Goal: Task Accomplishment & Management: Use online tool/utility

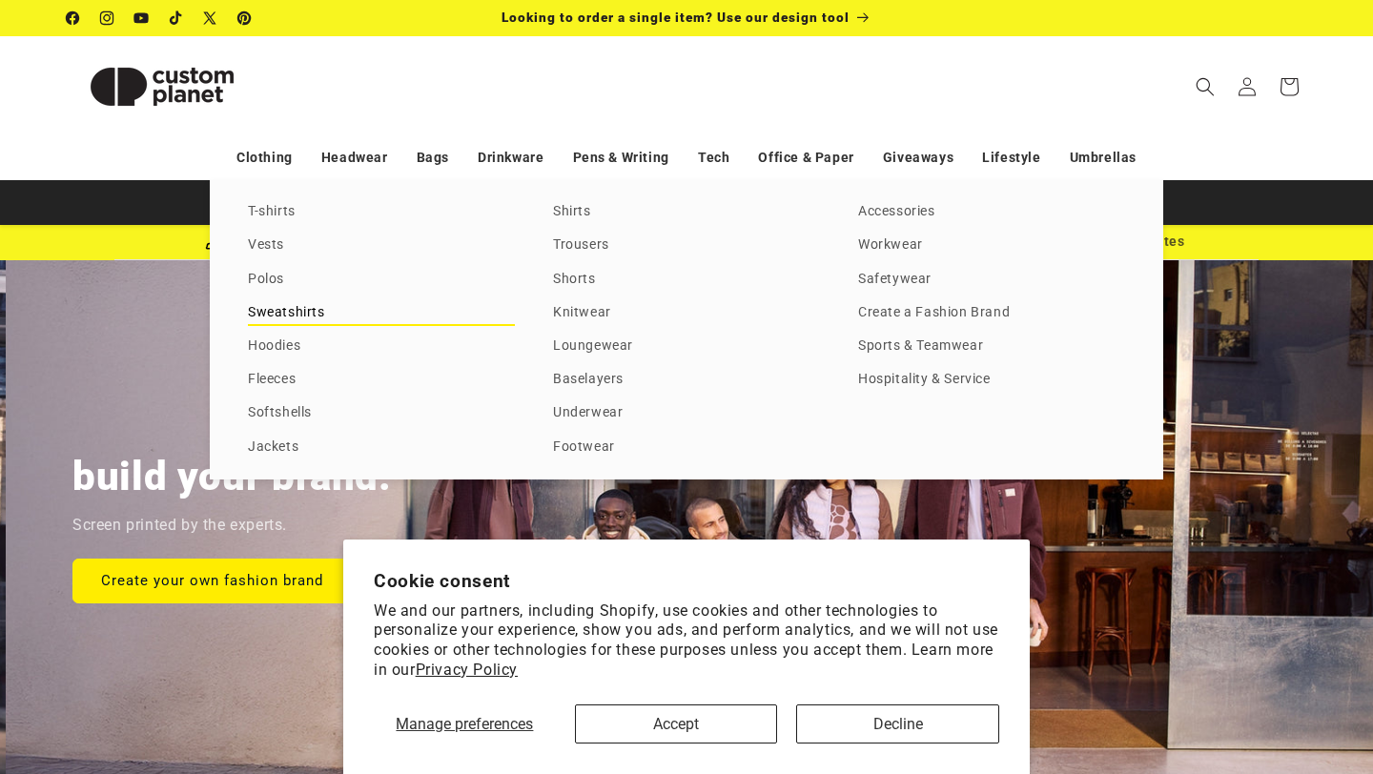
scroll to position [0, 1373]
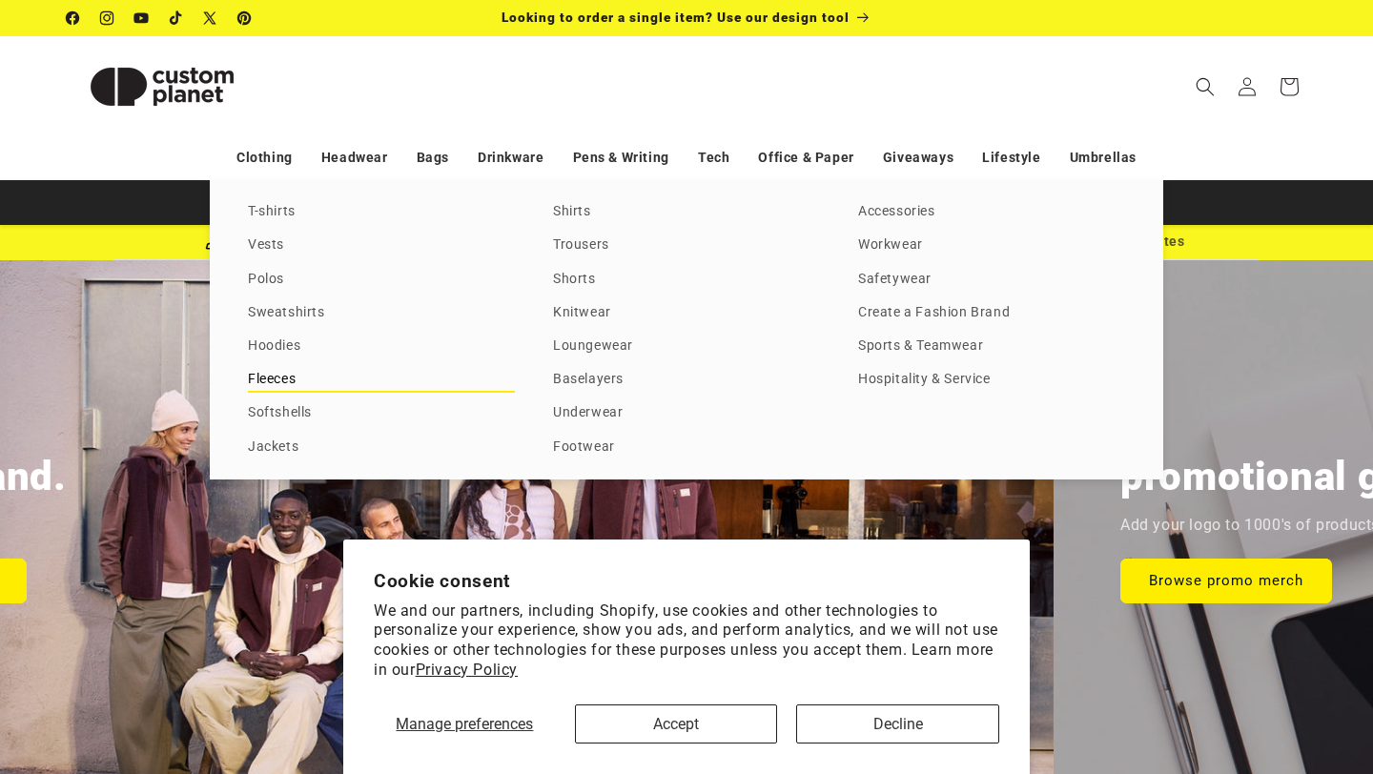
click at [281, 379] on link "Fleeces" at bounding box center [381, 380] width 267 height 26
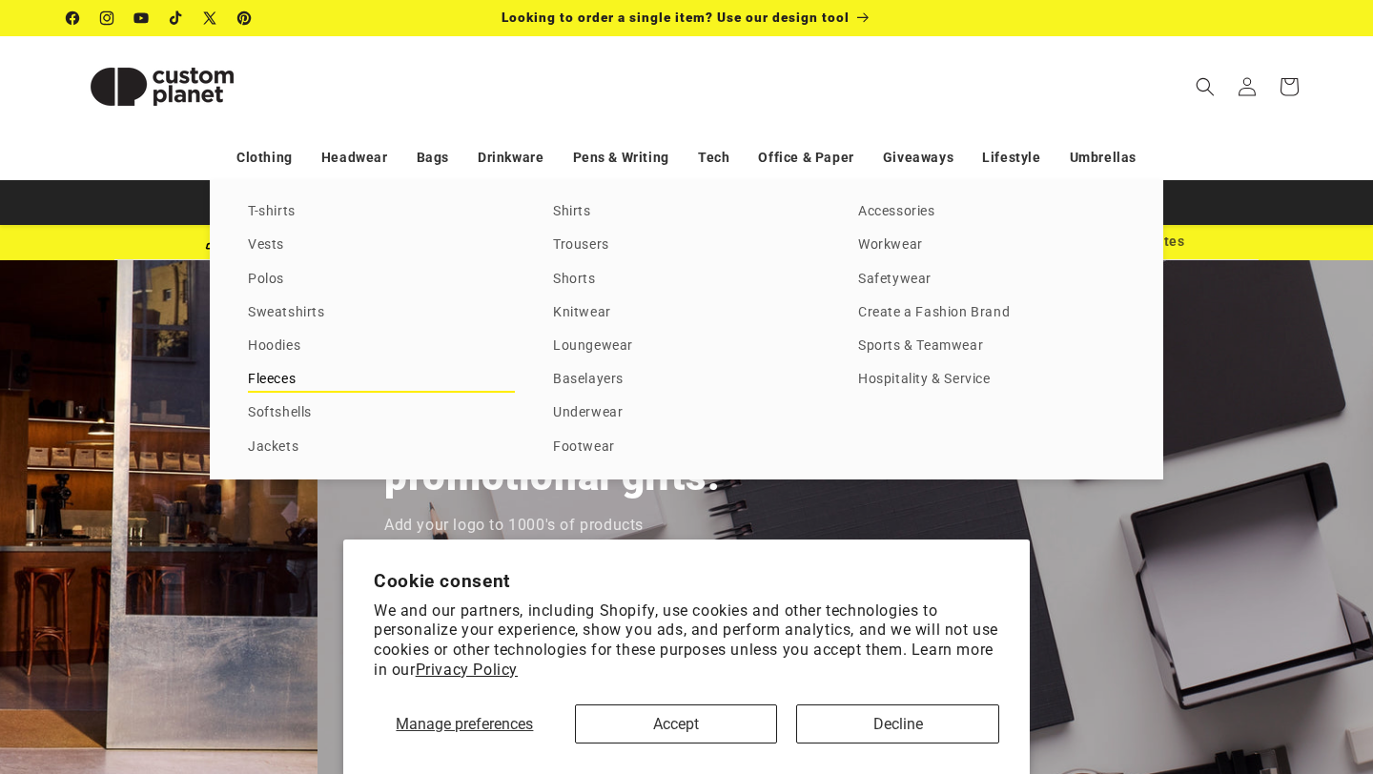
scroll to position [0, 2584]
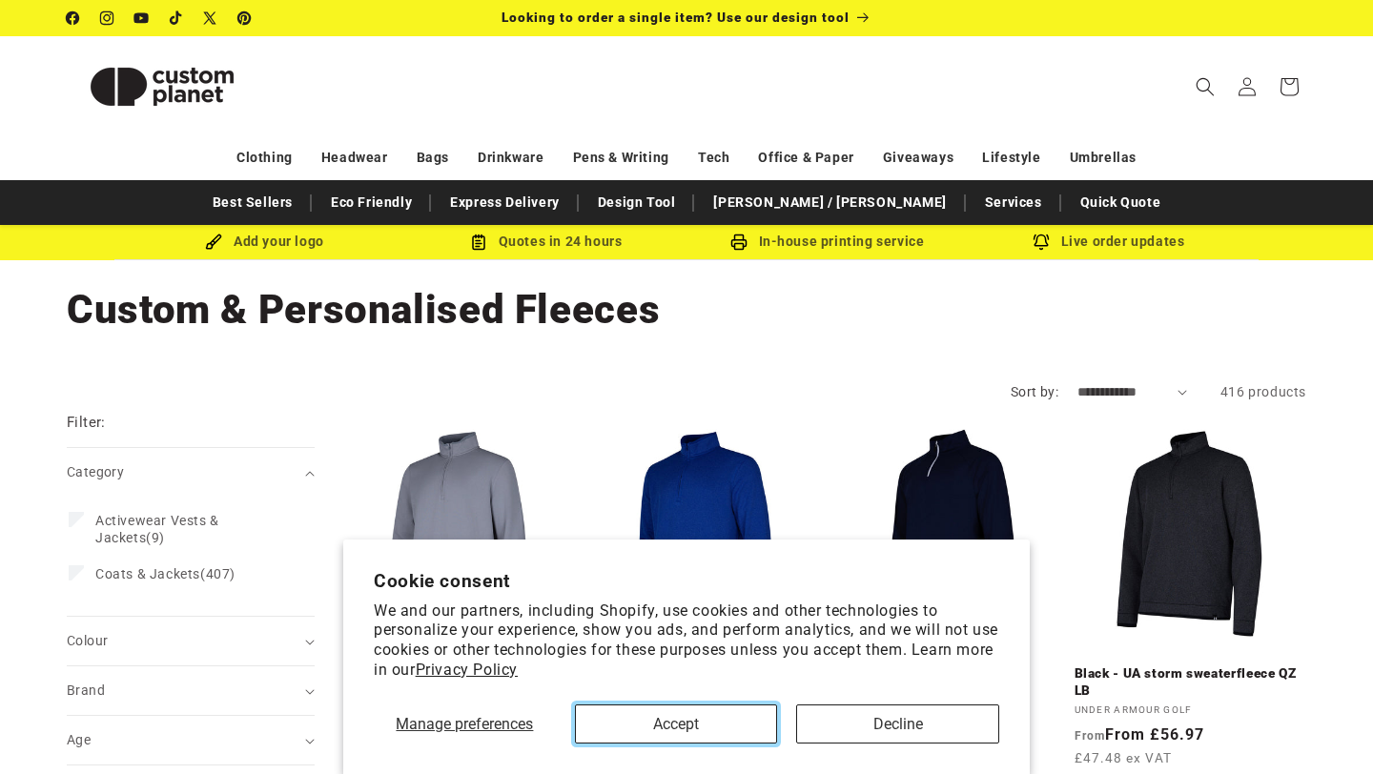
click at [733, 711] on button "Accept" at bounding box center [676, 723] width 203 height 39
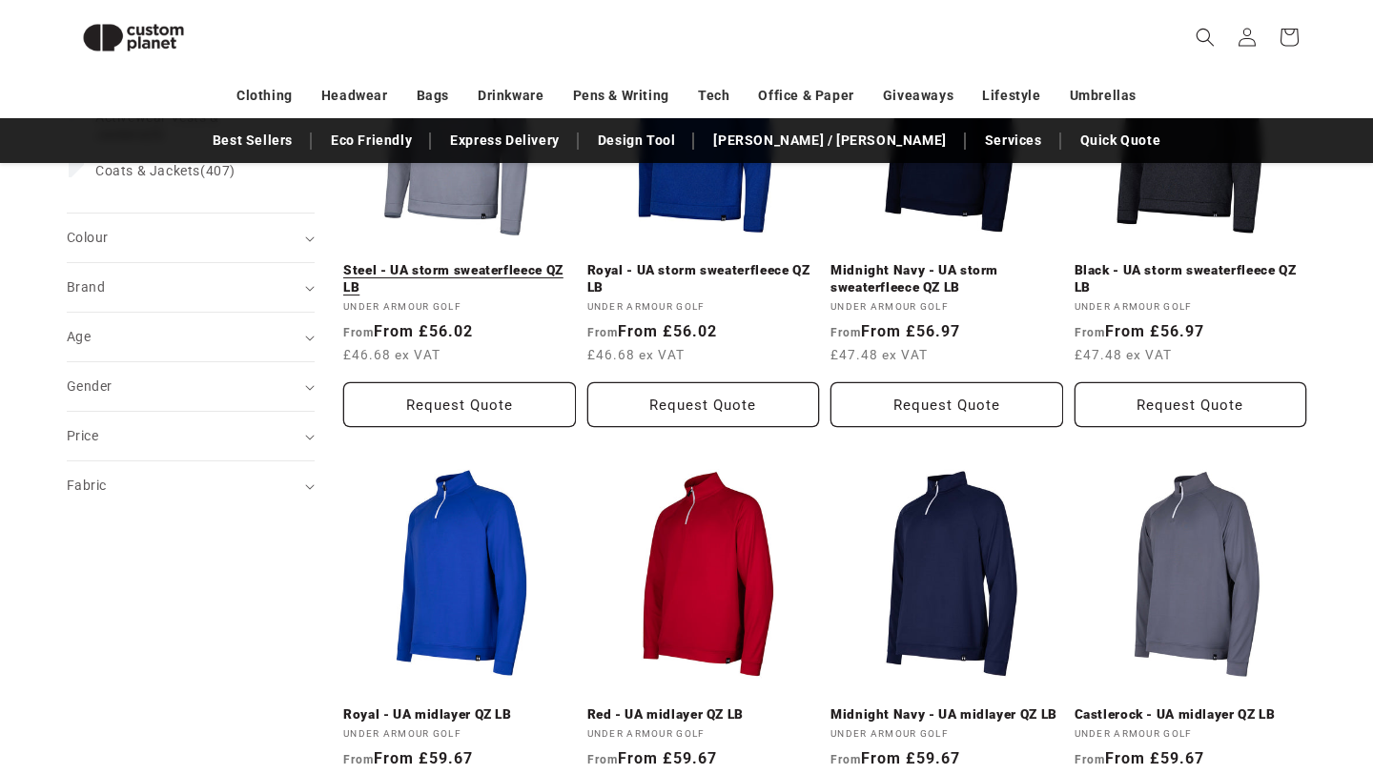
scroll to position [375, 0]
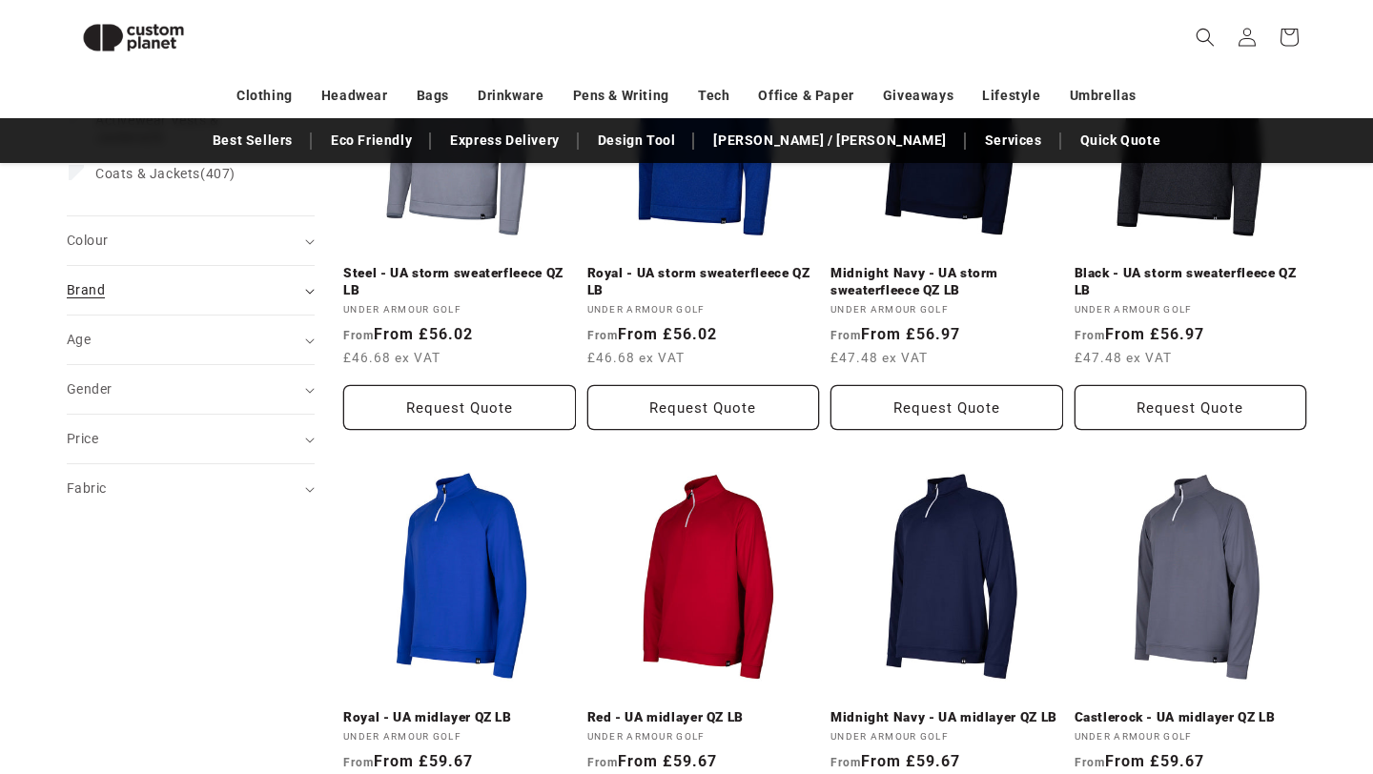
click at [247, 311] on summary "Brand (0)" at bounding box center [191, 290] width 248 height 49
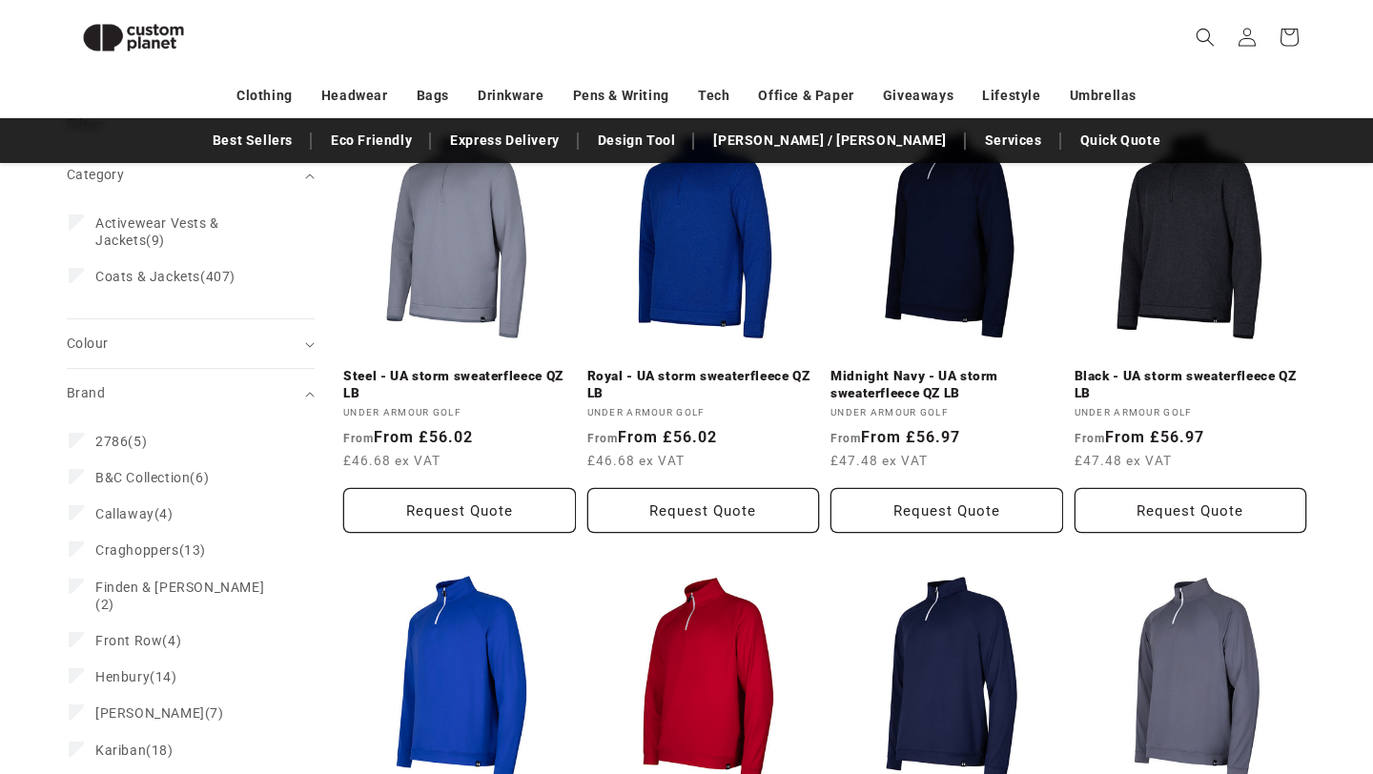
scroll to position [251, 0]
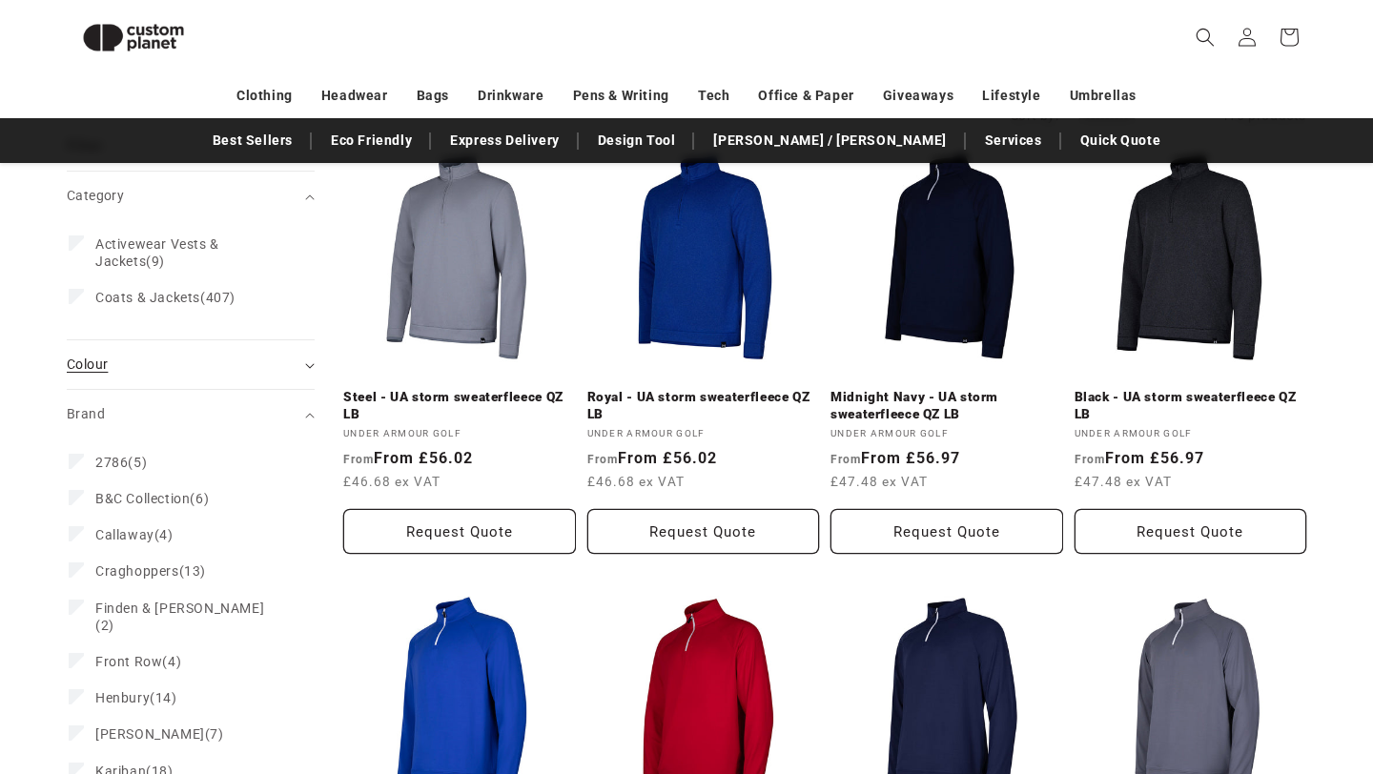
click at [157, 340] on summary "Colour (0)" at bounding box center [191, 364] width 248 height 49
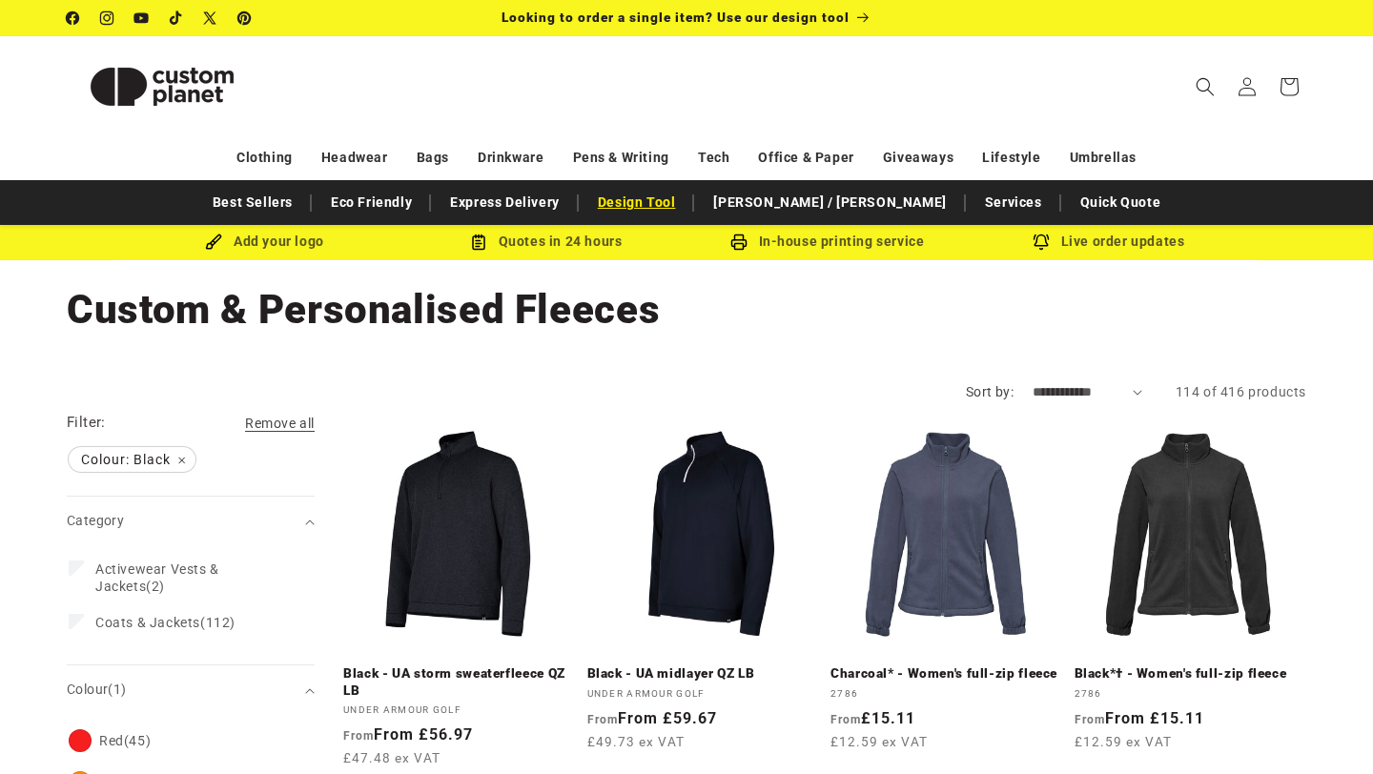
click at [685, 206] on link "Design Tool" at bounding box center [636, 202] width 97 height 33
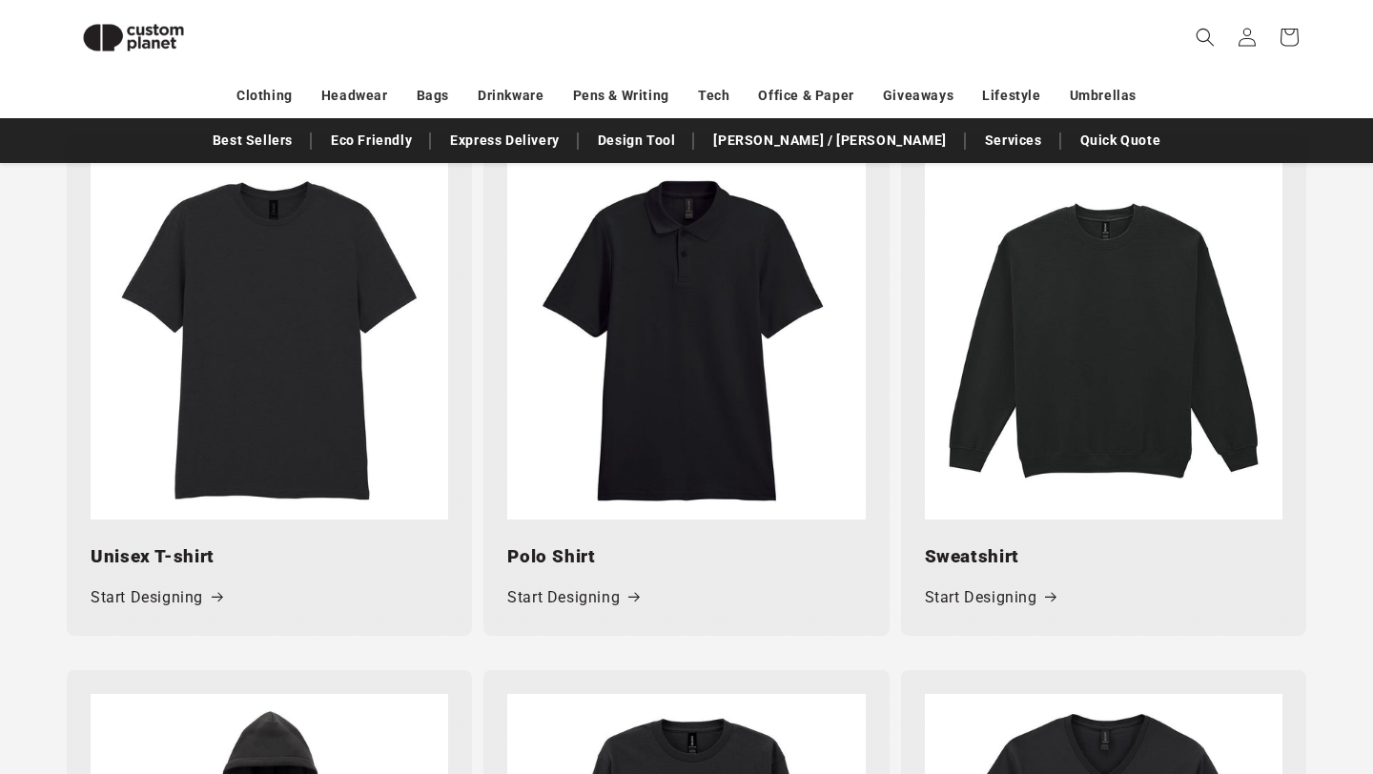
scroll to position [1346, 0]
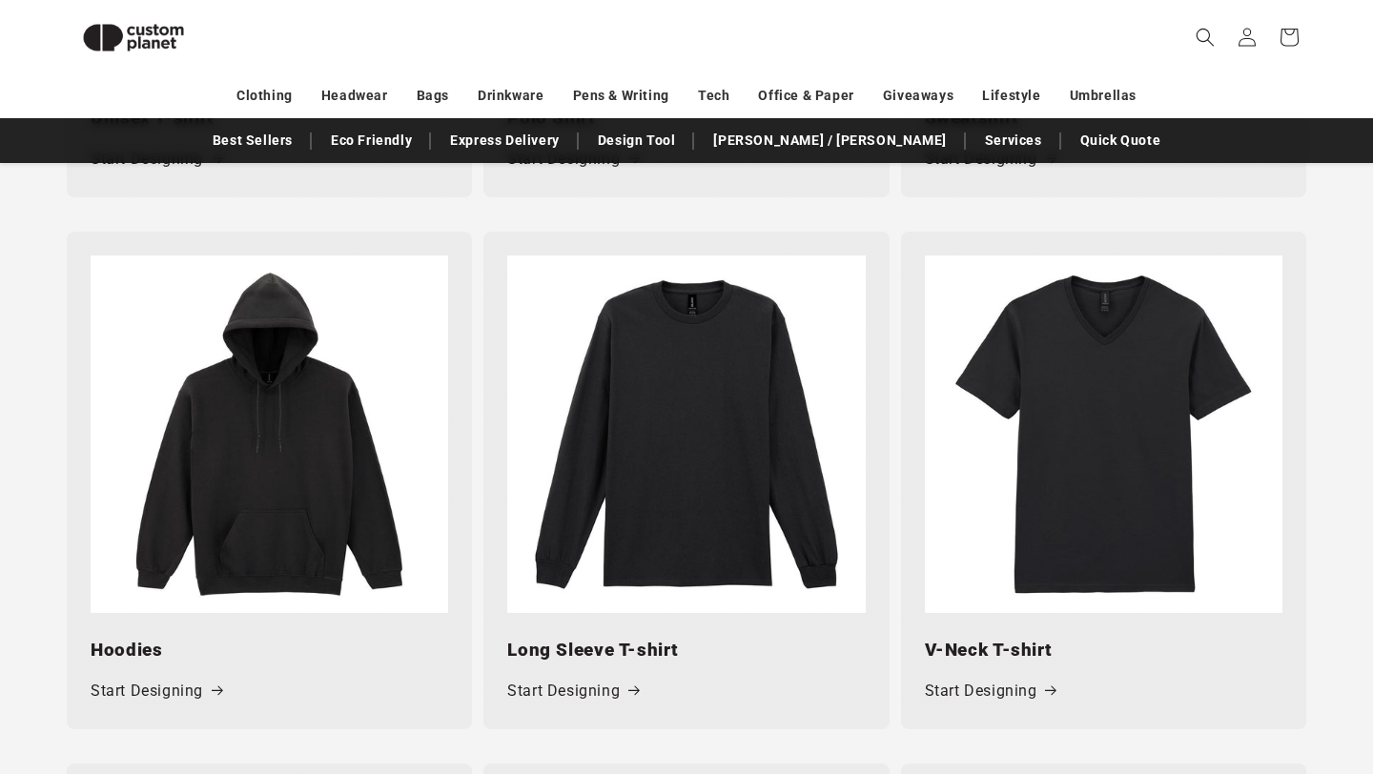
click at [655, 458] on img at bounding box center [685, 433] width 357 height 357
click at [562, 705] on div "Long Sleeve T-shirt Start Designing" at bounding box center [685, 671] width 405 height 116
click at [576, 697] on link "Start Designing" at bounding box center [573, 692] width 132 height 28
